Goal: Check status: Check status

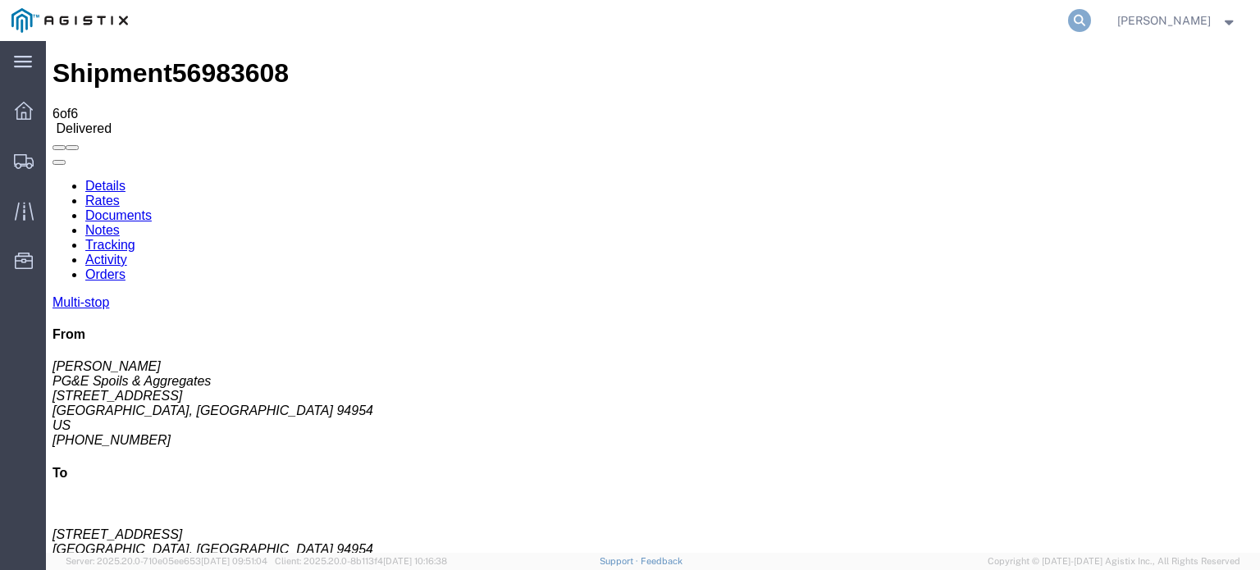
click at [1075, 16] on icon at bounding box center [1079, 20] width 23 height 23
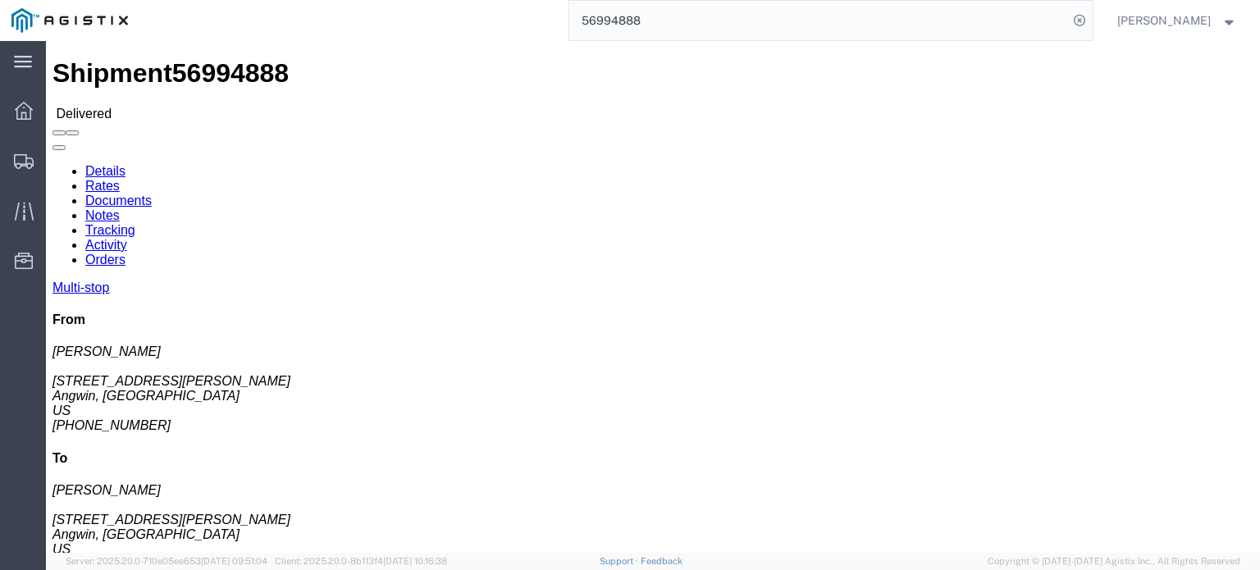
click link "Documents"
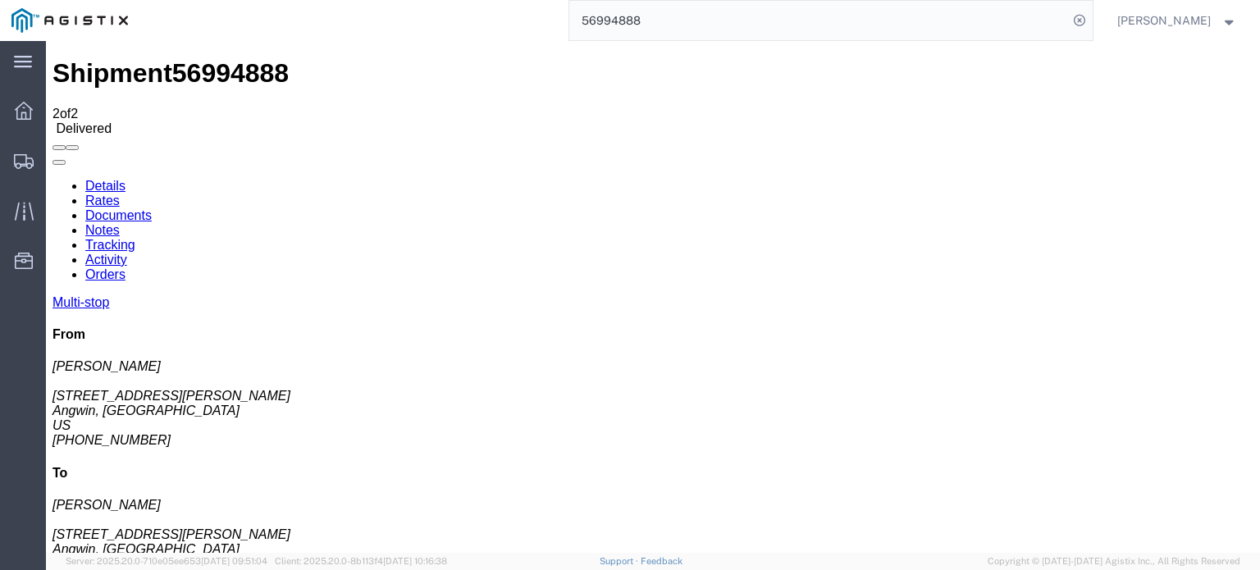
click at [53, 179] on icon at bounding box center [53, 179] width 0 height 0
click at [135, 238] on link "Tracking" at bounding box center [110, 245] width 50 height 14
click at [120, 223] on link "Notes" at bounding box center [102, 230] width 34 height 14
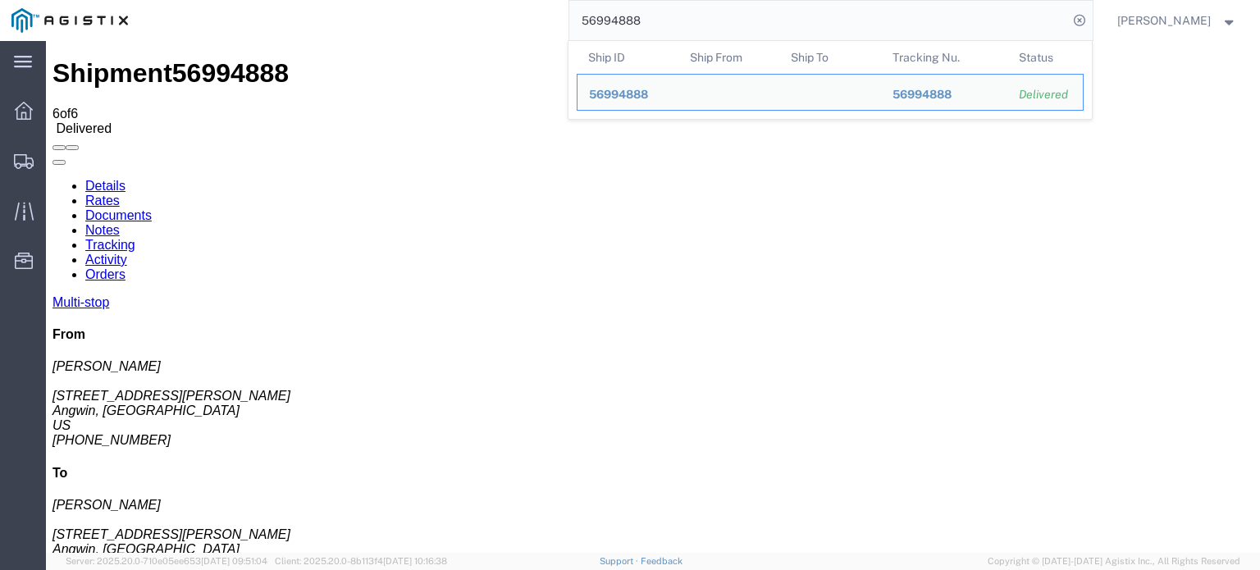
drag, startPoint x: 663, startPoint y: 20, endPoint x: 588, endPoint y: 45, distance: 79.7
click at [588, 41] on form "56994888 Ship ID Ship From Ship To Tracking Nu. Status Ship ID 56994888 Ship Fr…" at bounding box center [831, 20] width 525 height 41
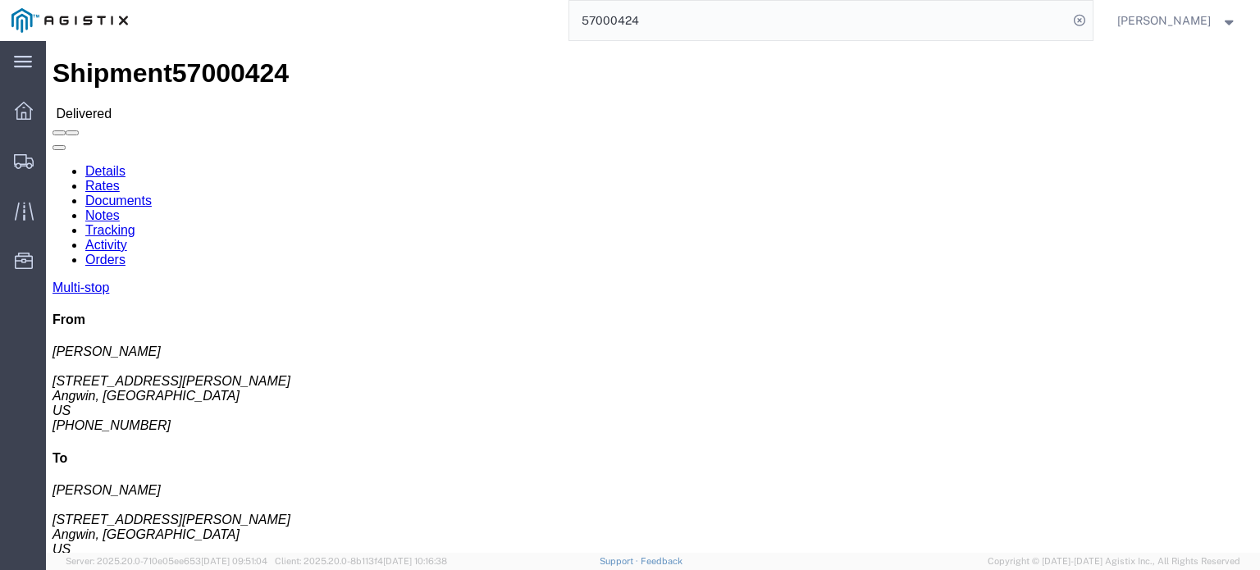
scroll to position [82, 0]
click icon
click link "Documents"
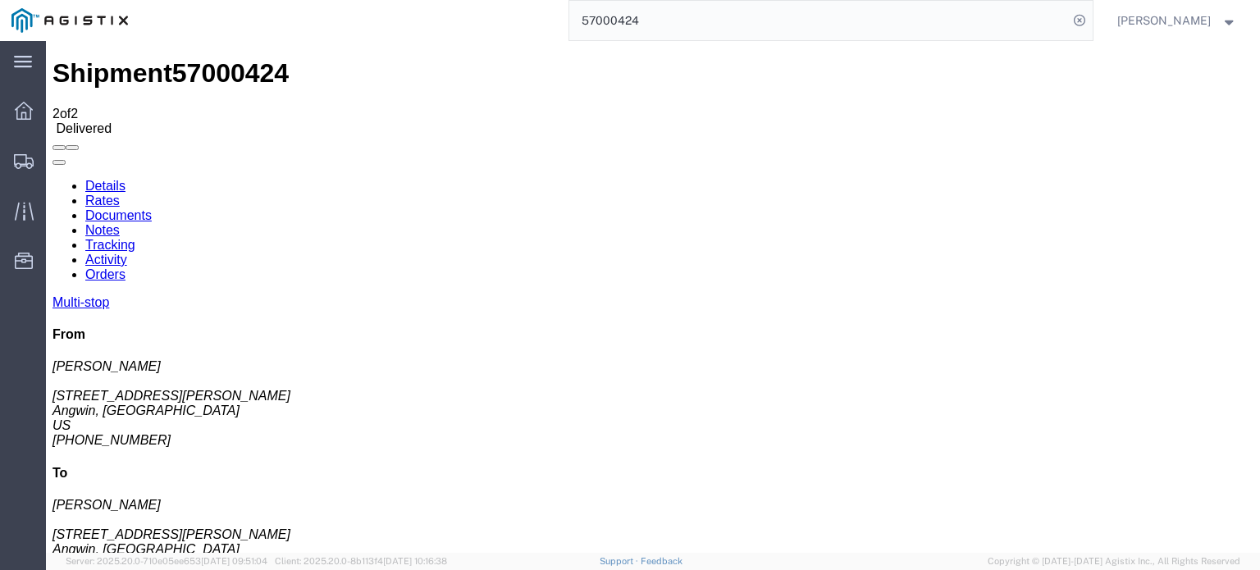
click at [135, 238] on link "Tracking" at bounding box center [110, 245] width 50 height 14
click at [120, 223] on link "Notes" at bounding box center [102, 230] width 34 height 14
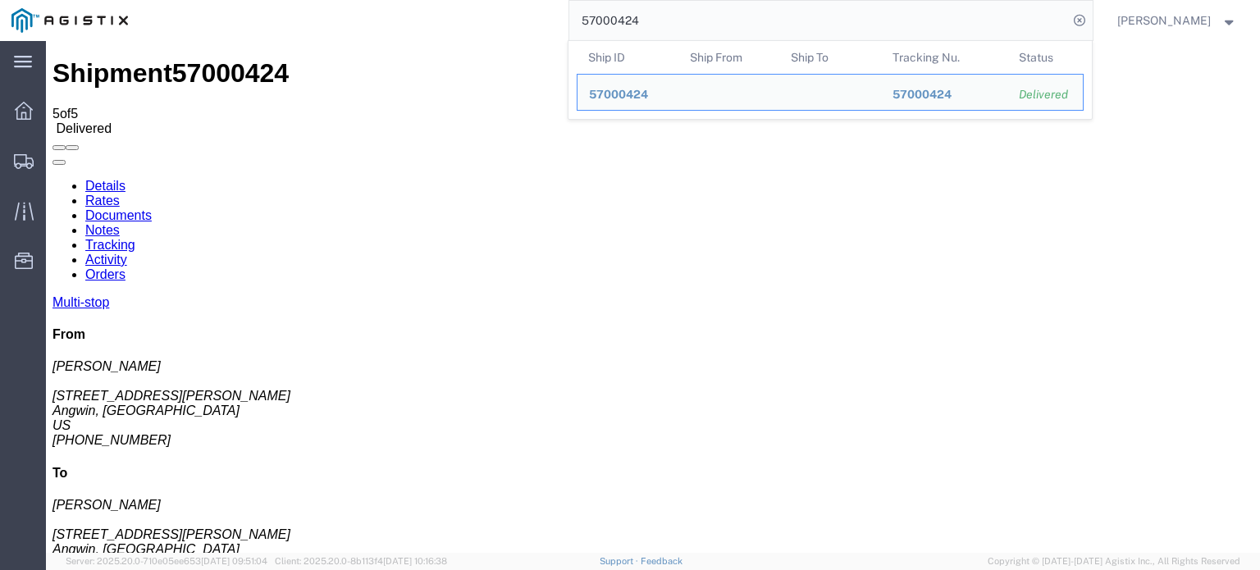
click at [652, 16] on input "57000424" at bounding box center [818, 20] width 499 height 39
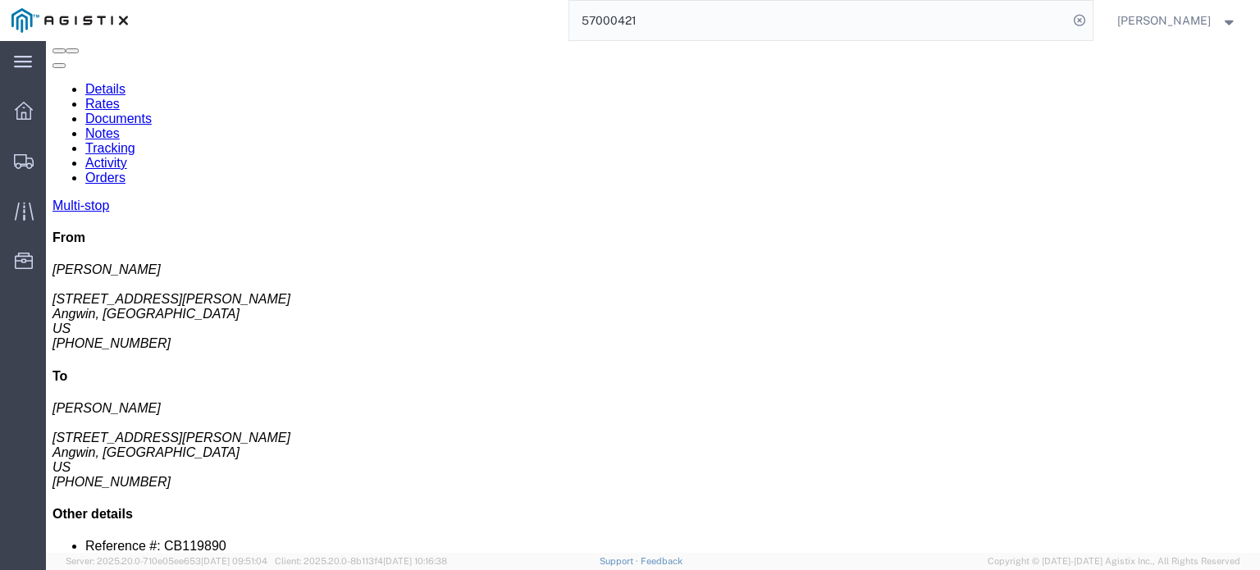
scroll to position [121, 0]
click icon
click link "Documents"
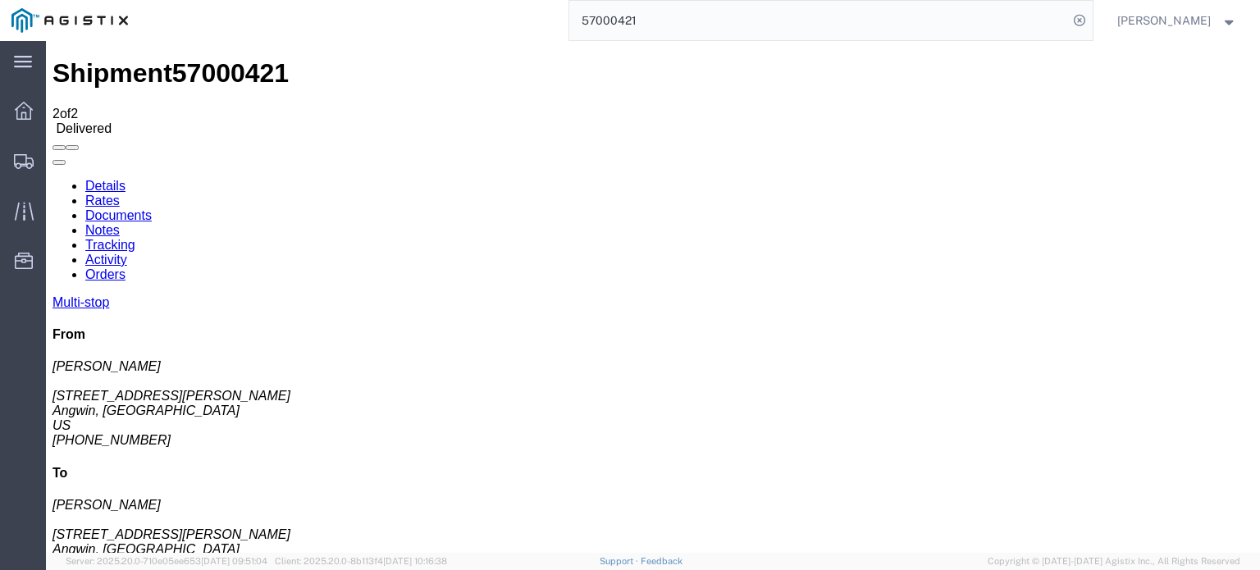
click at [135, 238] on link "Tracking" at bounding box center [110, 245] width 50 height 14
click at [120, 223] on link "Notes" at bounding box center [102, 230] width 34 height 14
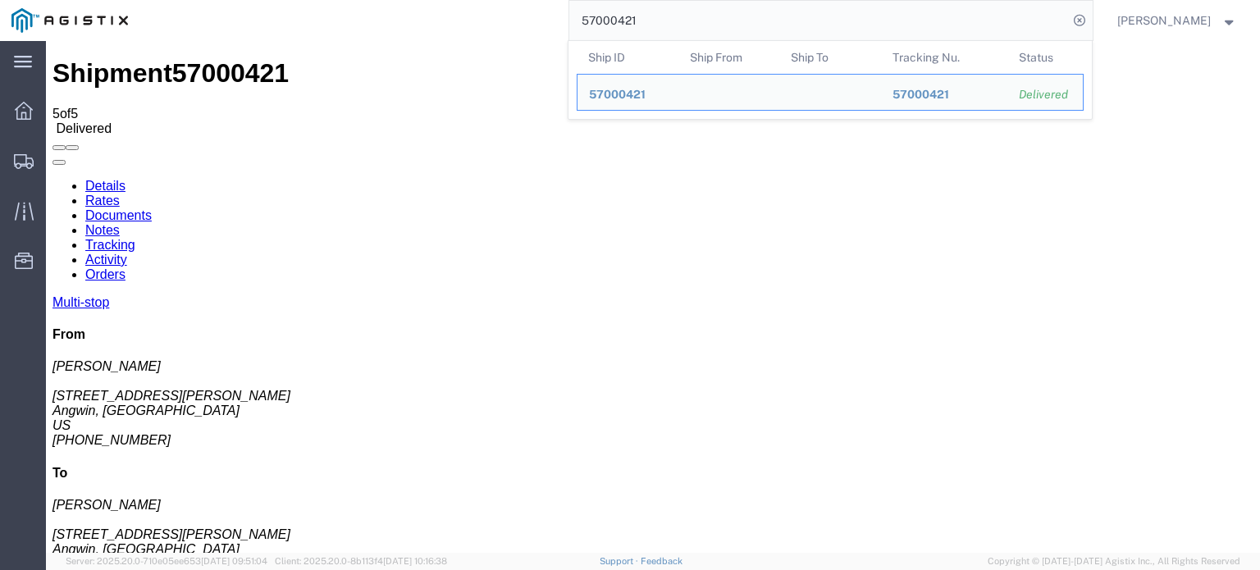
drag, startPoint x: 644, startPoint y: 22, endPoint x: 590, endPoint y: 43, distance: 57.9
click at [590, 41] on form "57000421 Ship ID Ship From Ship To Tracking Nu. Status Ship ID 57000421 Ship Fr…" at bounding box center [831, 20] width 525 height 41
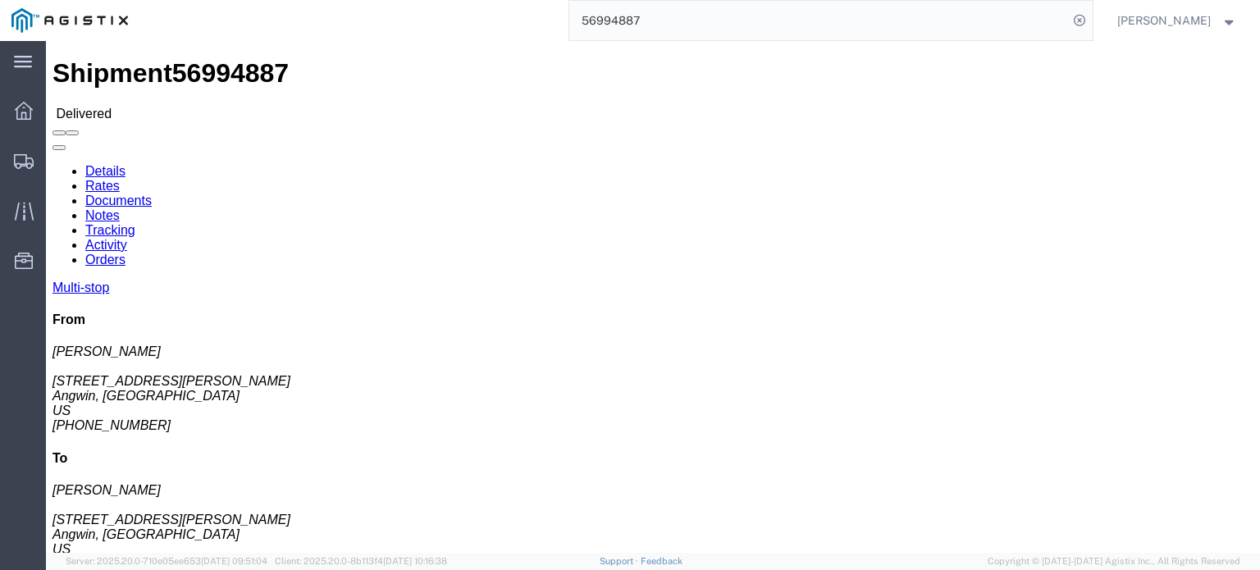
scroll to position [121, 0]
type input "56999103"
